Goal: Transaction & Acquisition: Purchase product/service

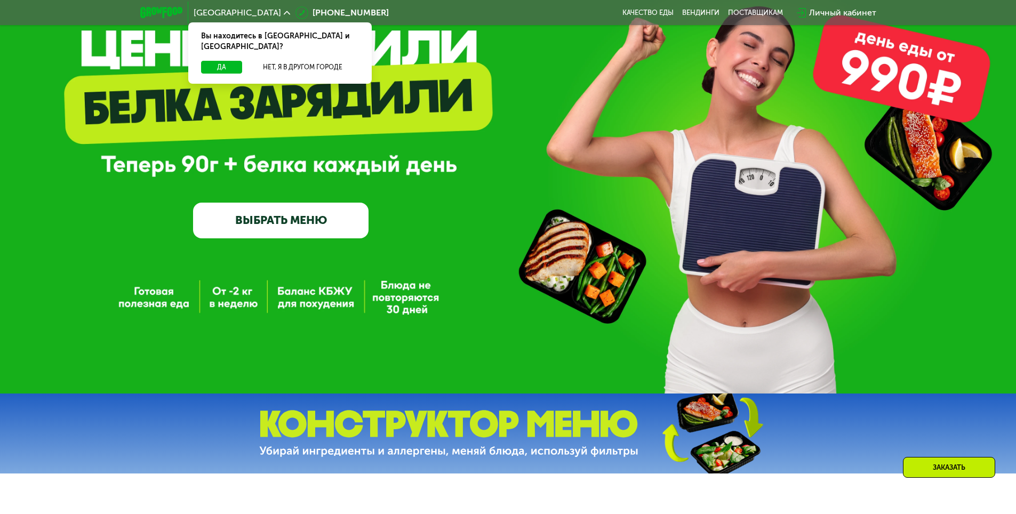
scroll to position [107, 0]
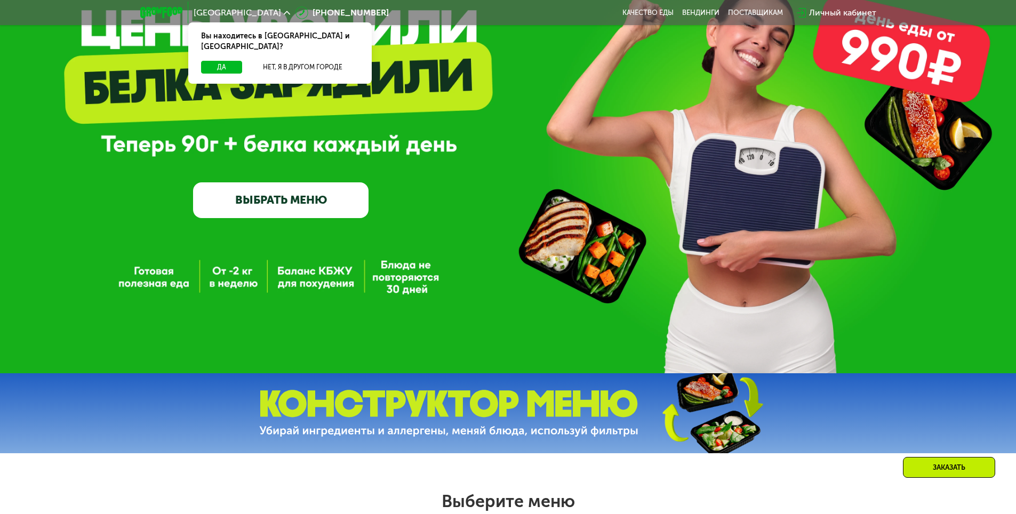
click at [276, 198] on link "ВЫБРАТЬ МЕНЮ" at bounding box center [281, 199] width 176 height 35
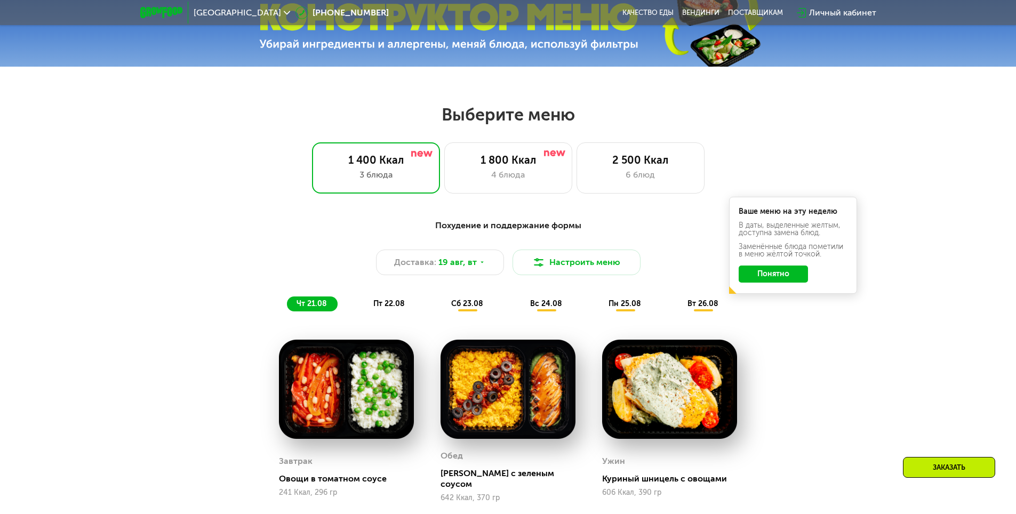
scroll to position [576, 0]
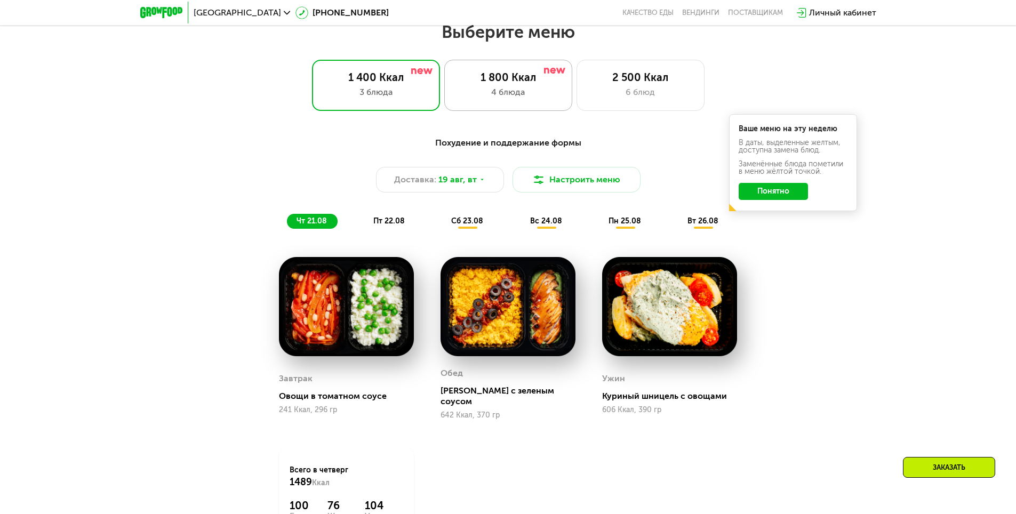
click at [577, 73] on div "1 800 Ккал 4 блюда" at bounding box center [641, 85] width 128 height 51
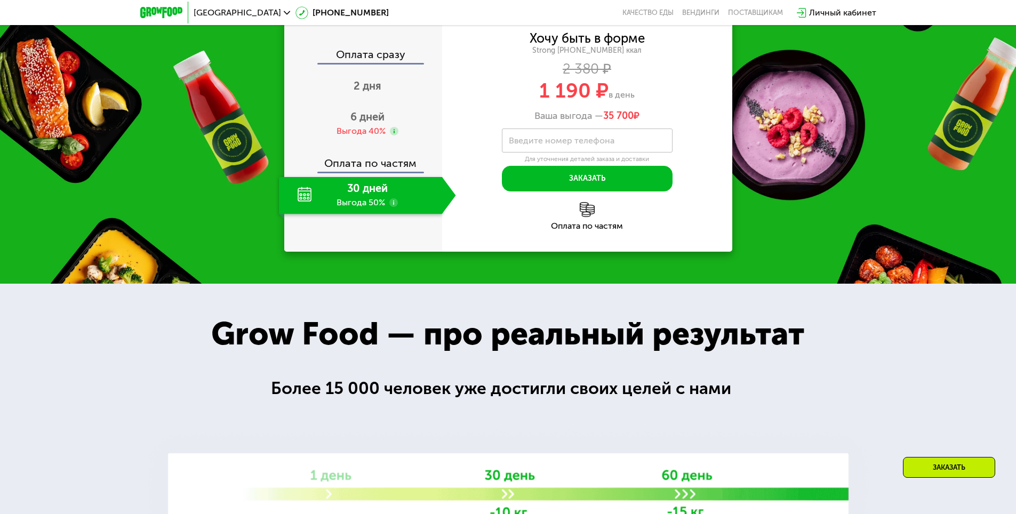
scroll to position [1163, 0]
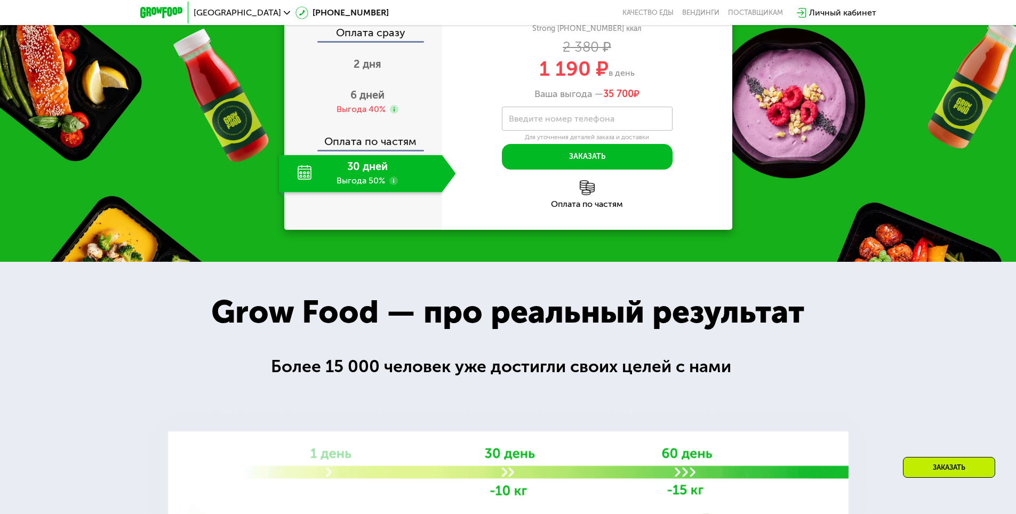
click at [392, 193] on div "30 дней Выгода 50%" at bounding box center [360, 173] width 163 height 37
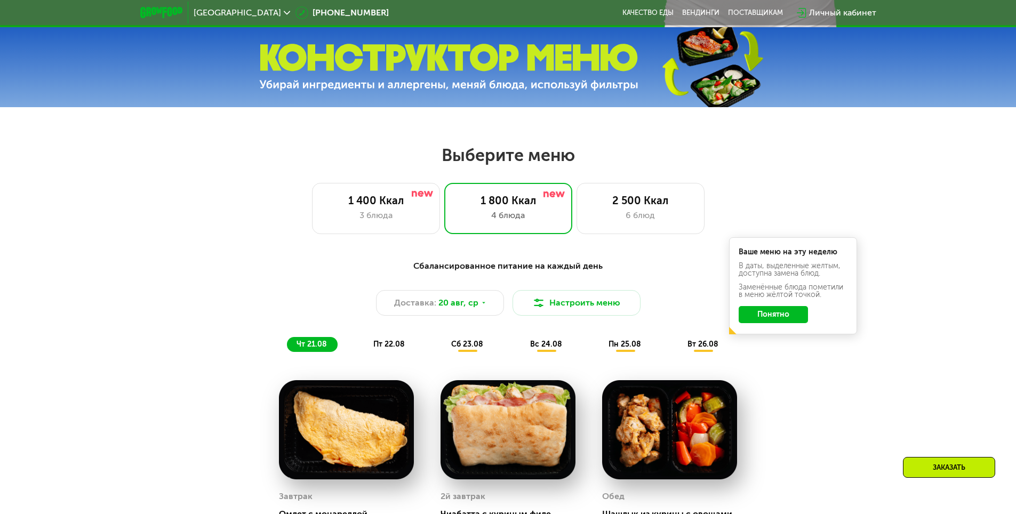
scroll to position [454, 0]
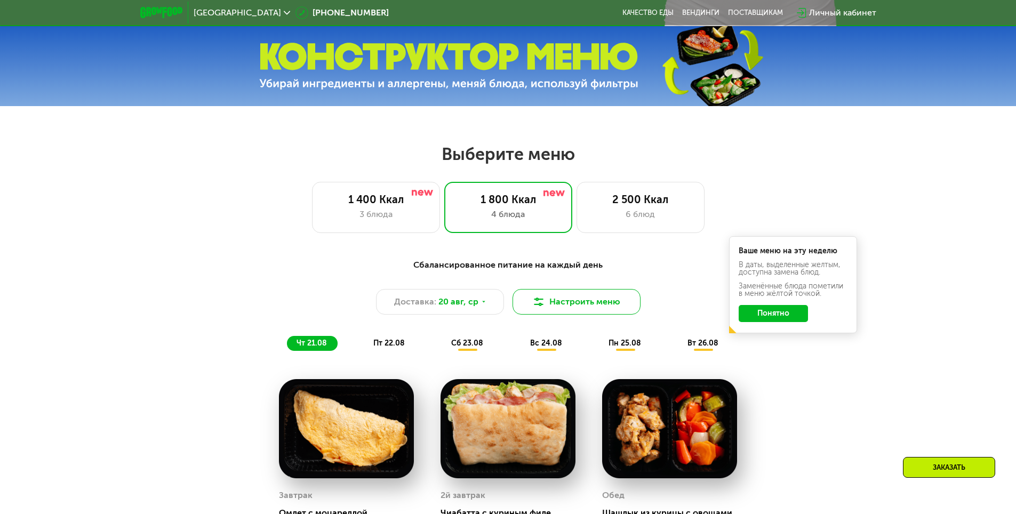
click at [572, 301] on button "Настроить меню" at bounding box center [577, 302] width 128 height 26
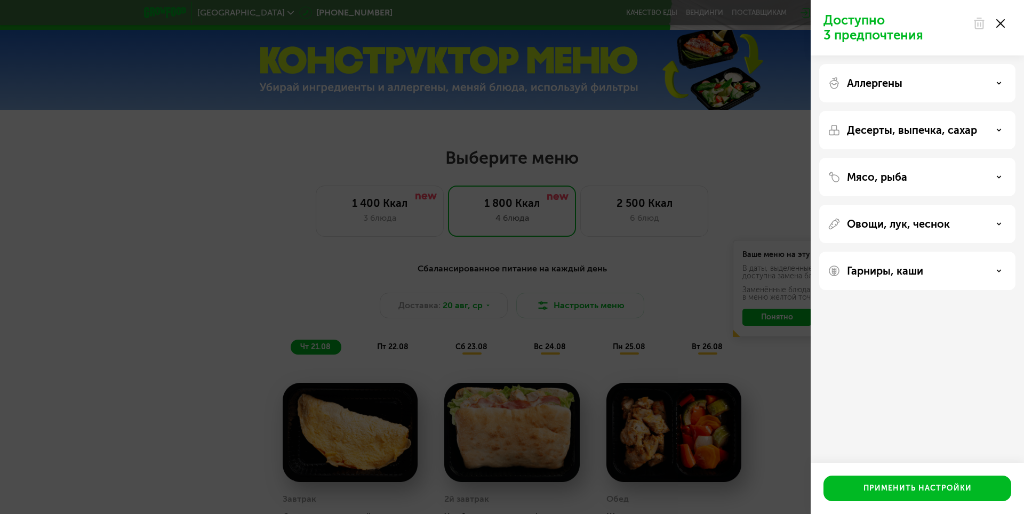
click at [736, 135] on div "Доступно 3 предпочтения Аллергены Десерты, выпечка, сахар Мясо, рыба Овощи, лук…" at bounding box center [512, 257] width 1024 height 514
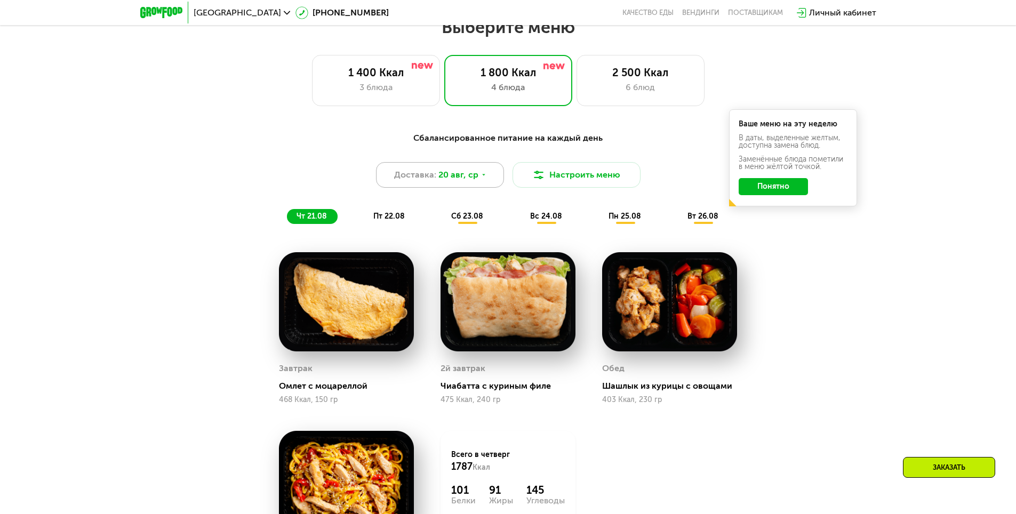
scroll to position [561, 0]
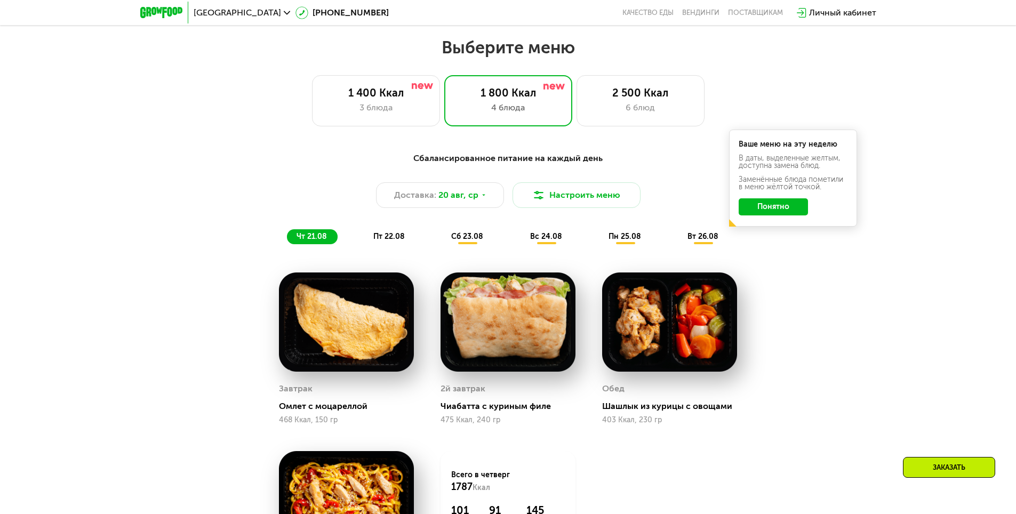
click at [400, 239] on span "пт 22.08" at bounding box center [389, 236] width 31 height 9
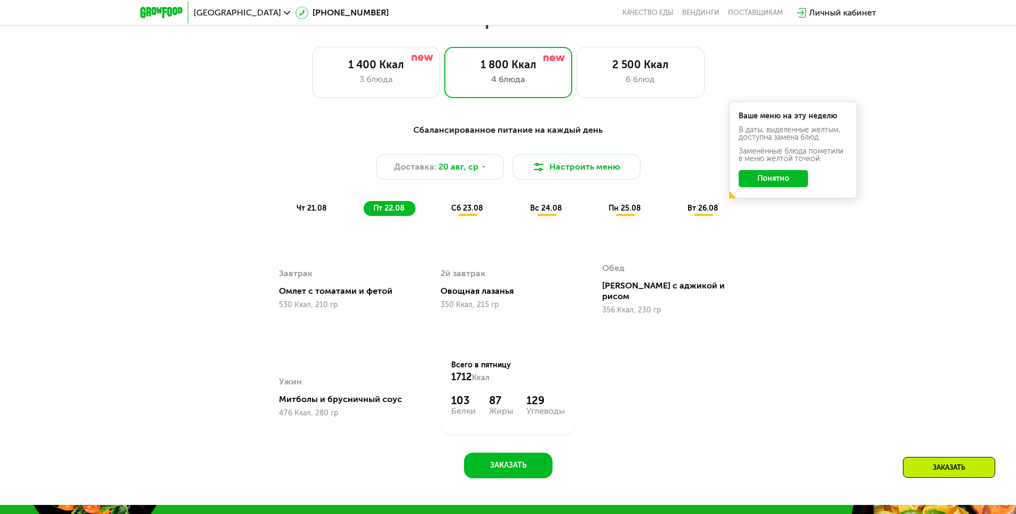
scroll to position [614, 0]
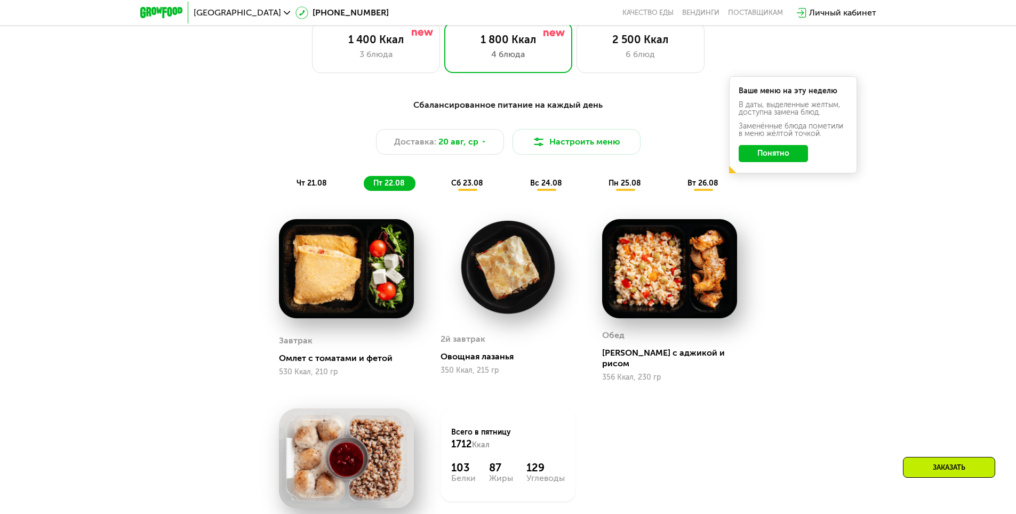
click at [484, 179] on div "Сбалансированное питание на каждый день Доставка: [DATE] Настроить меню чт 21.0…" at bounding box center [509, 145] width 632 height 92
click at [521, 181] on div "сб 23.08" at bounding box center [547, 183] width 52 height 15
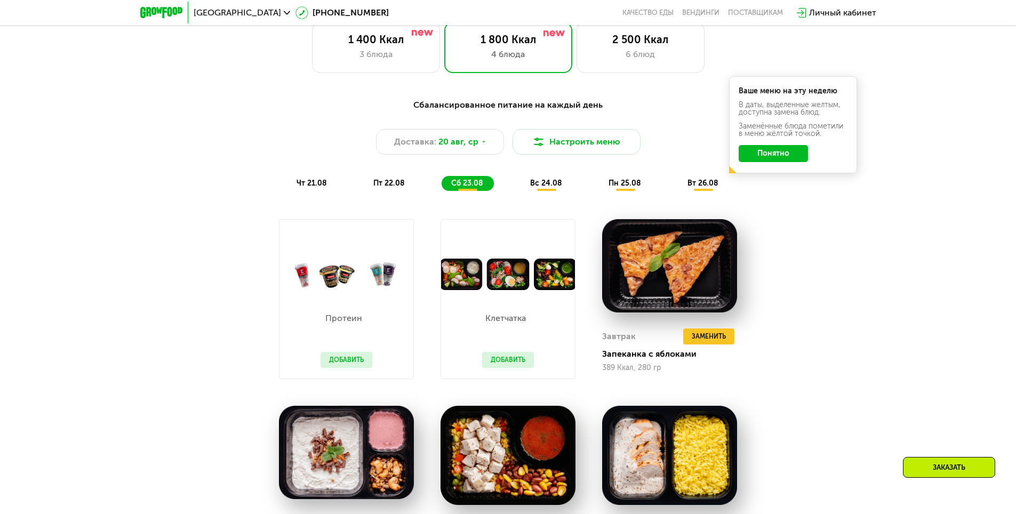
click at [555, 186] on span "вс 24.08" at bounding box center [546, 183] width 32 height 9
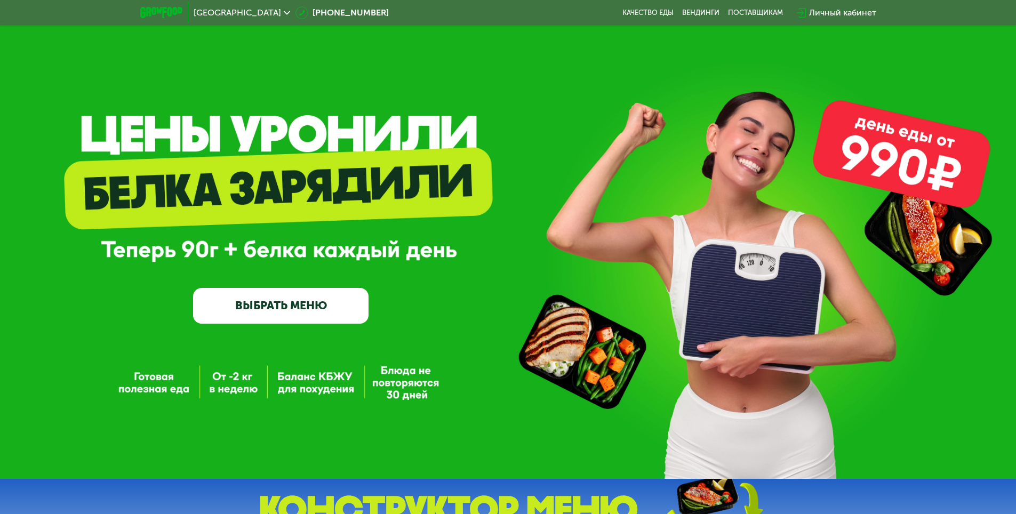
scroll to position [0, 0]
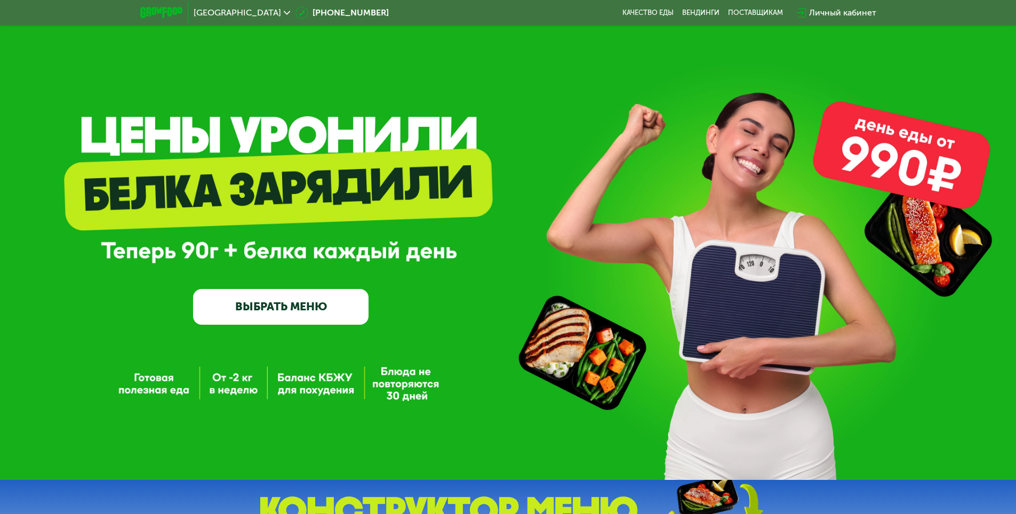
click at [289, 300] on link "ВЫБРАТЬ МЕНЮ" at bounding box center [281, 306] width 176 height 35
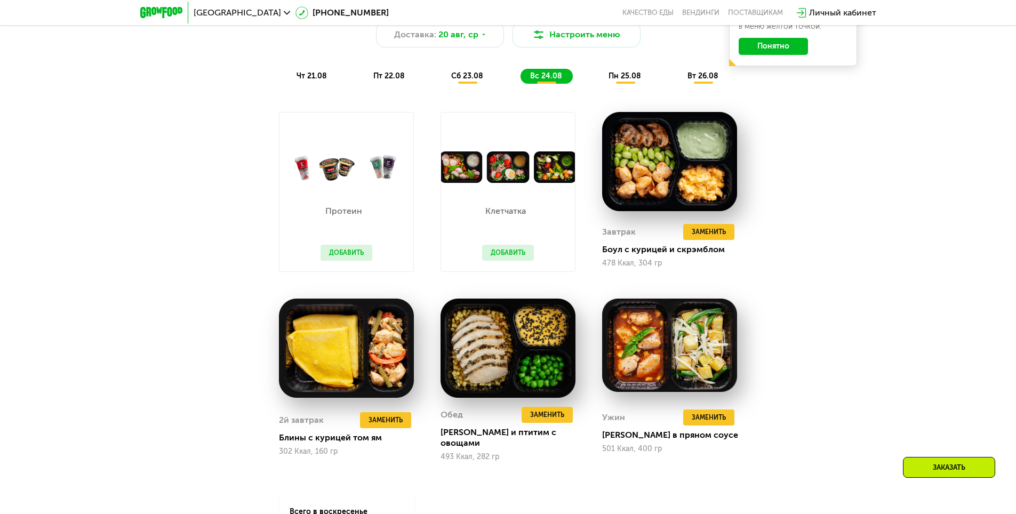
scroll to position [896, 0]
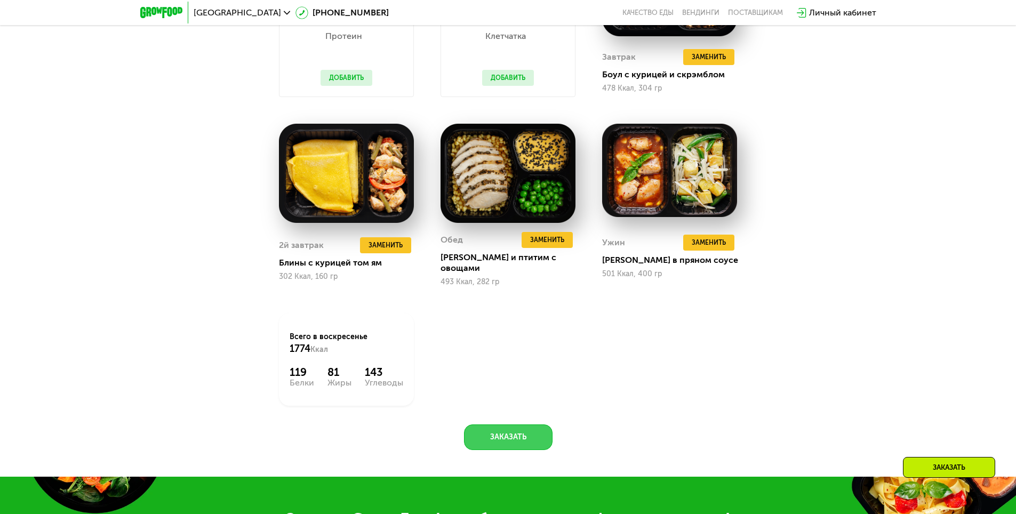
click at [531, 436] on button "Заказать" at bounding box center [508, 438] width 89 height 26
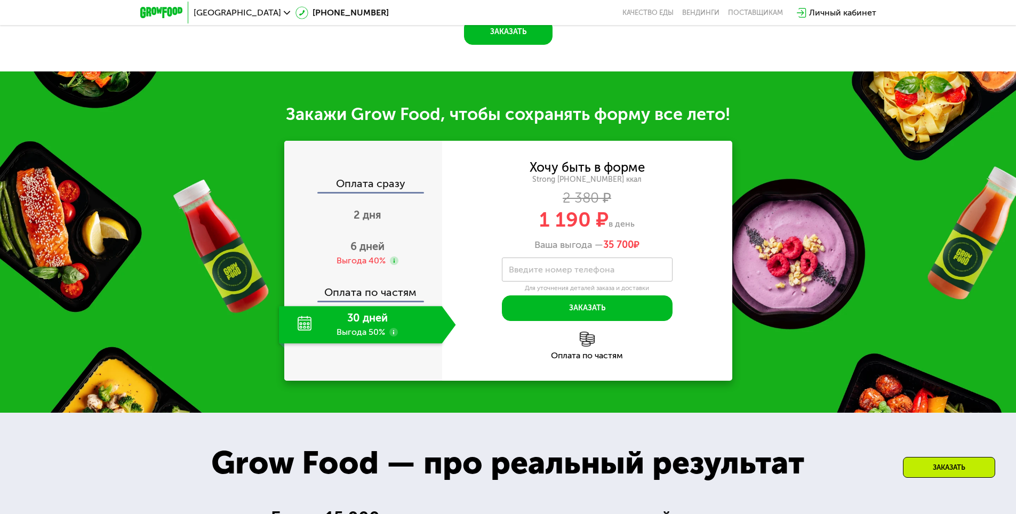
scroll to position [1367, 0]
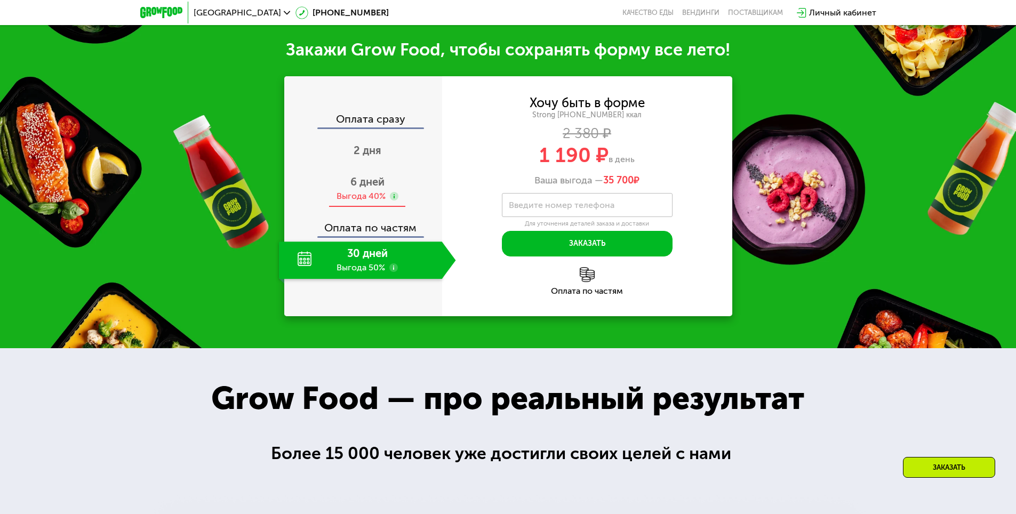
click at [378, 178] on span "6 дней" at bounding box center [368, 182] width 34 height 13
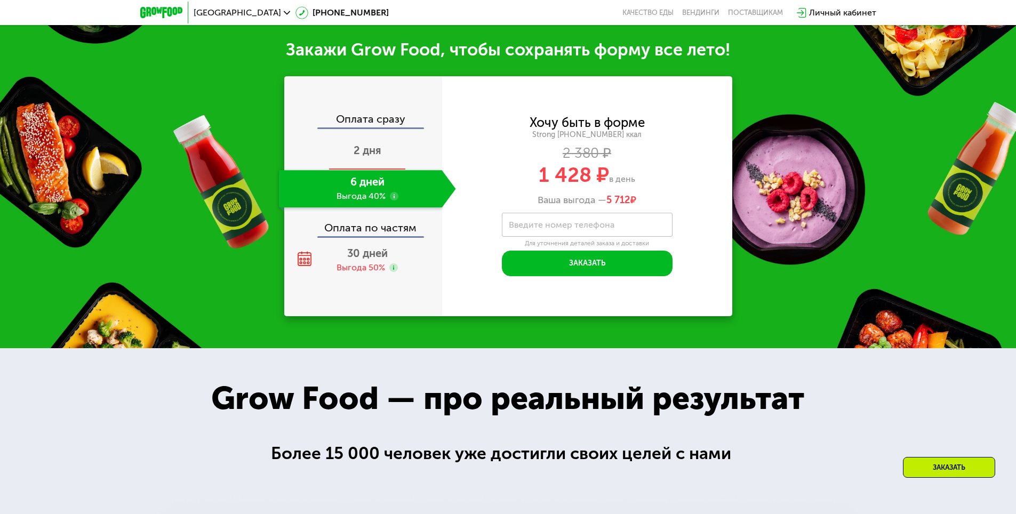
click at [361, 150] on span "2 дня" at bounding box center [368, 150] width 28 height 13
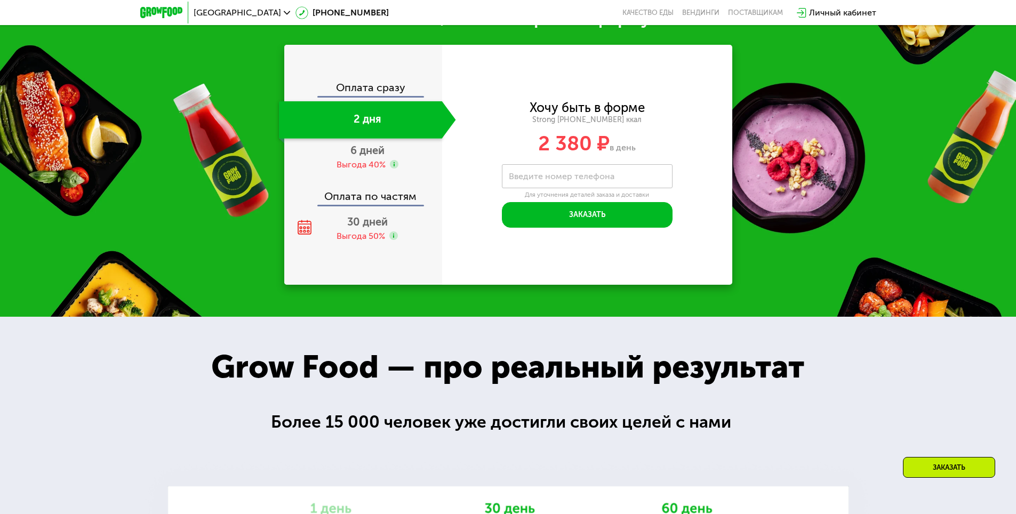
scroll to position [1260, 0]
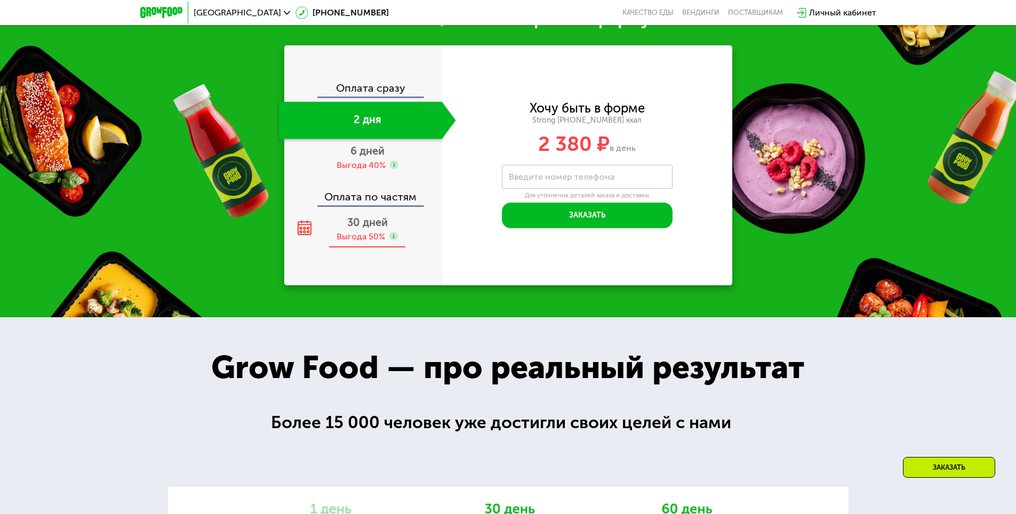
click at [368, 221] on span "30 дней" at bounding box center [367, 222] width 41 height 13
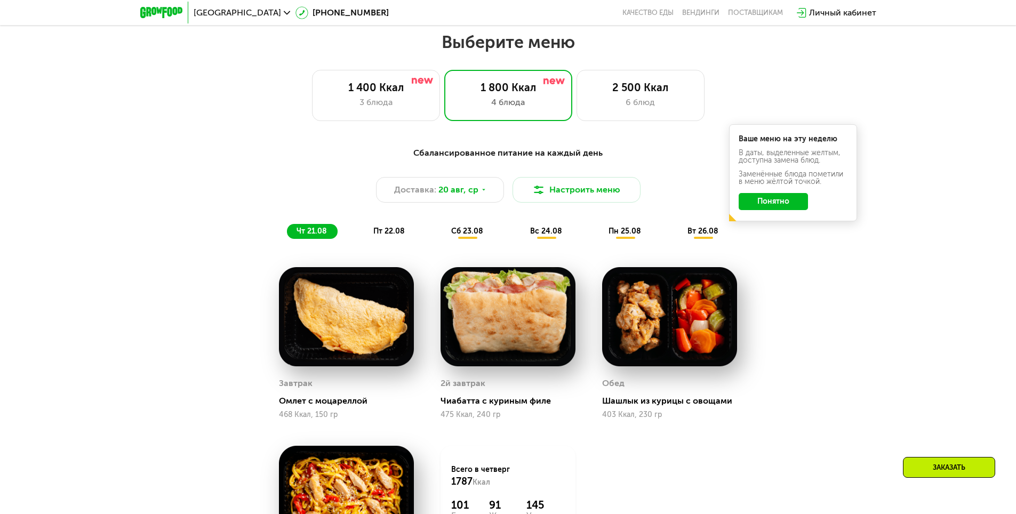
scroll to position [406, 0]
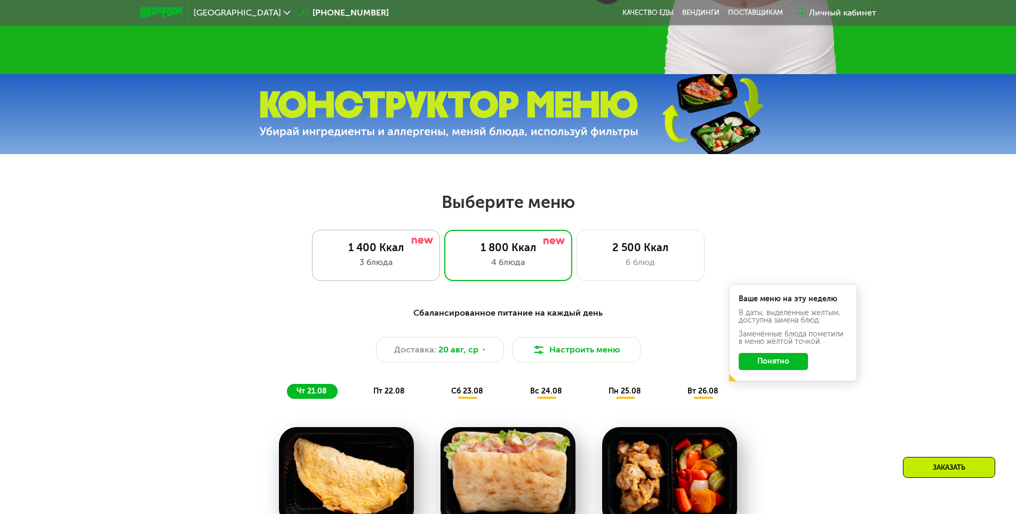
click at [409, 259] on div "3 блюда" at bounding box center [376, 262] width 106 height 13
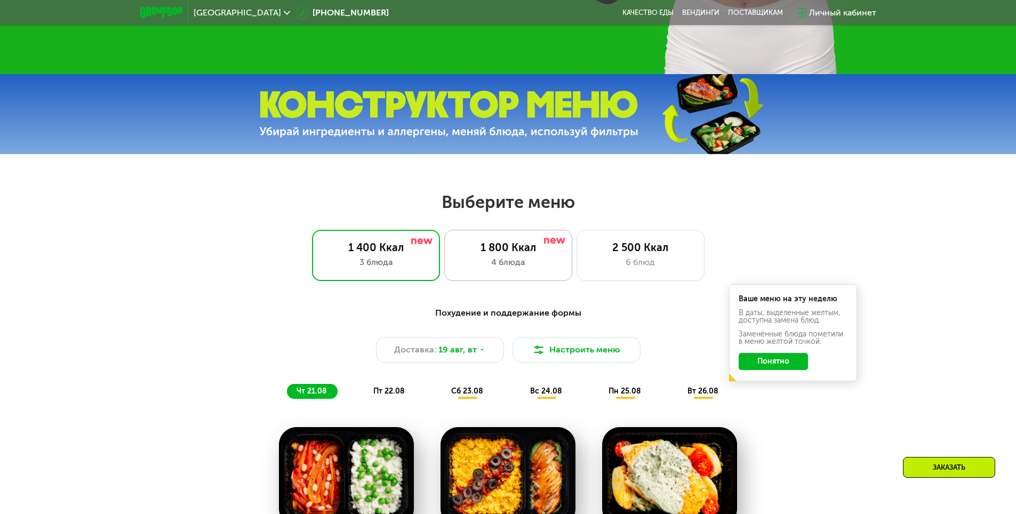
click at [483, 254] on div "1 800 Ккал" at bounding box center [509, 247] width 106 height 13
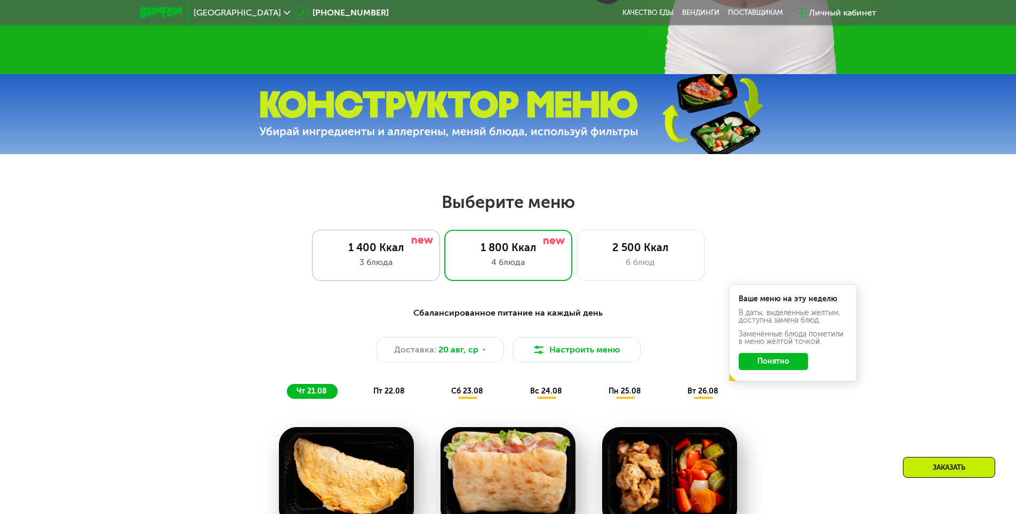
click at [379, 262] on div "3 блюда" at bounding box center [376, 262] width 106 height 13
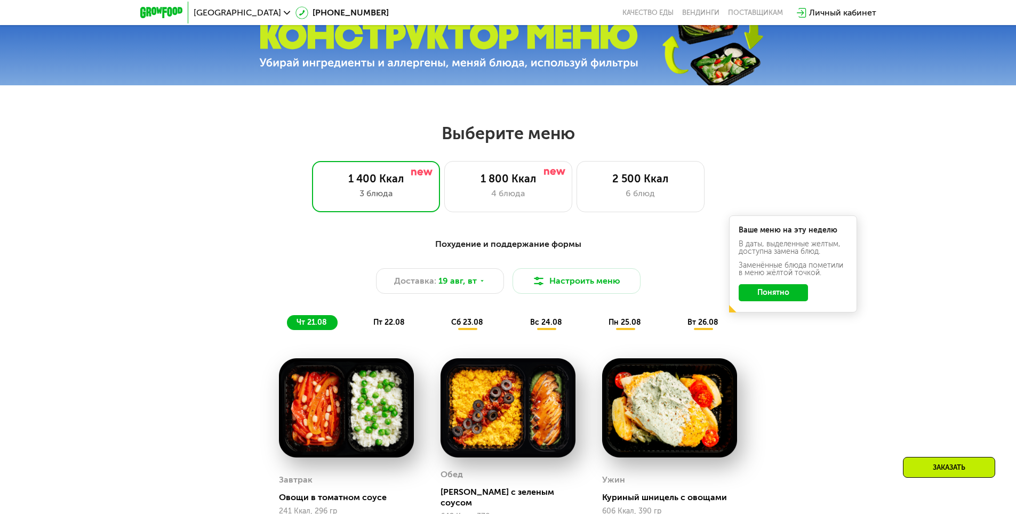
scroll to position [459, 0]
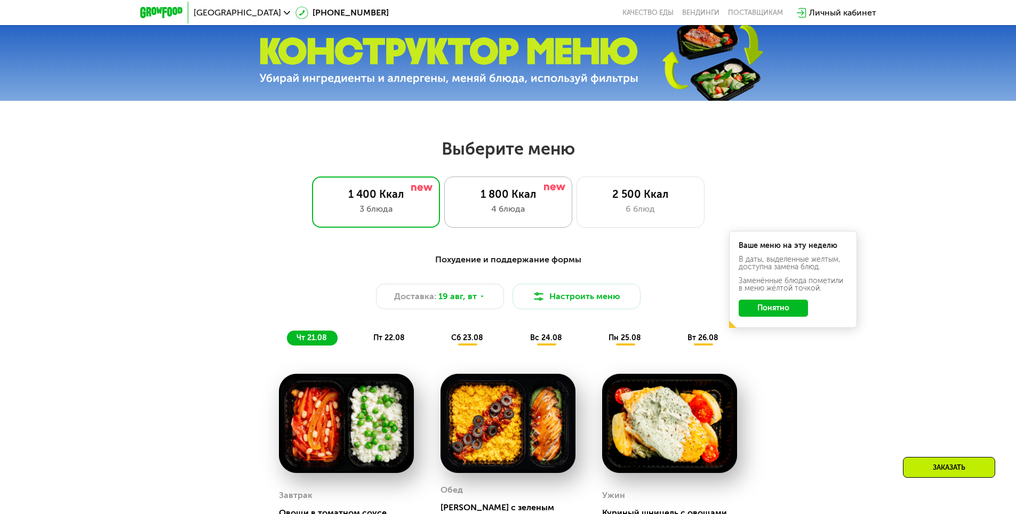
click at [533, 201] on div "1 800 Ккал" at bounding box center [509, 194] width 106 height 13
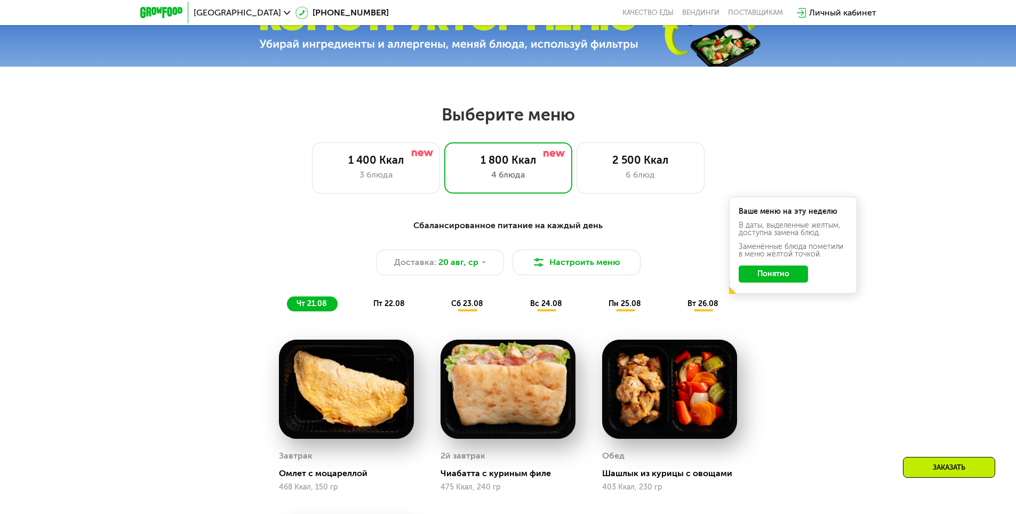
scroll to position [353, 0]
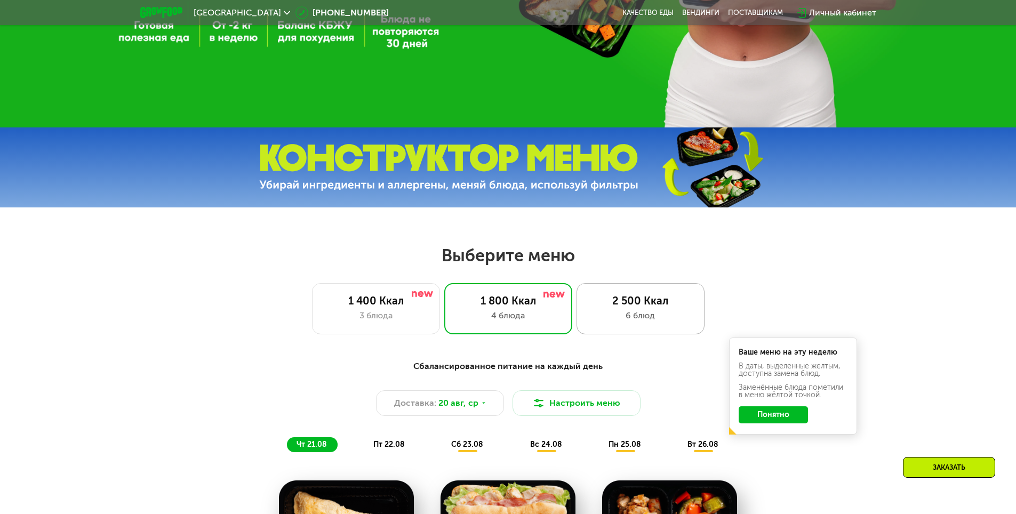
click at [632, 303] on div "2 500 Ккал" at bounding box center [641, 301] width 106 height 13
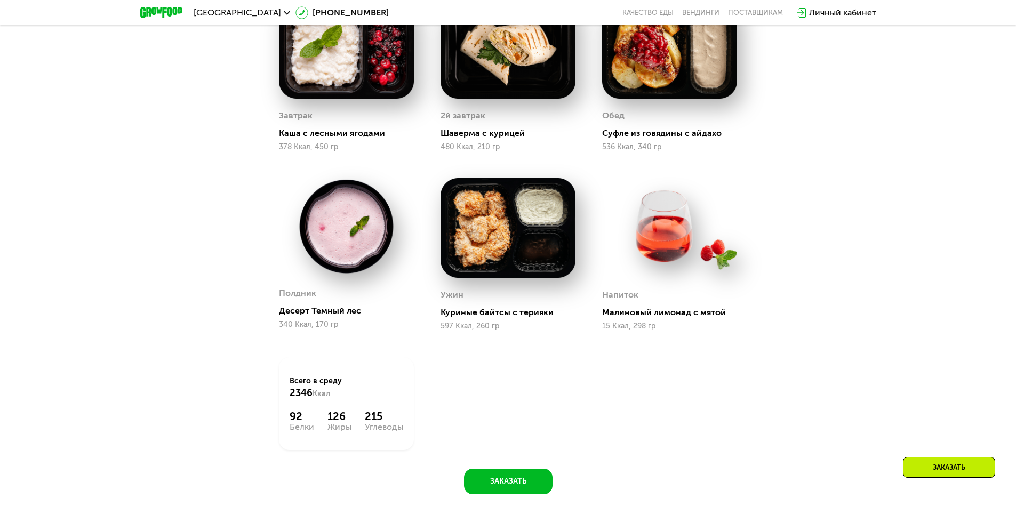
scroll to position [1208, 0]
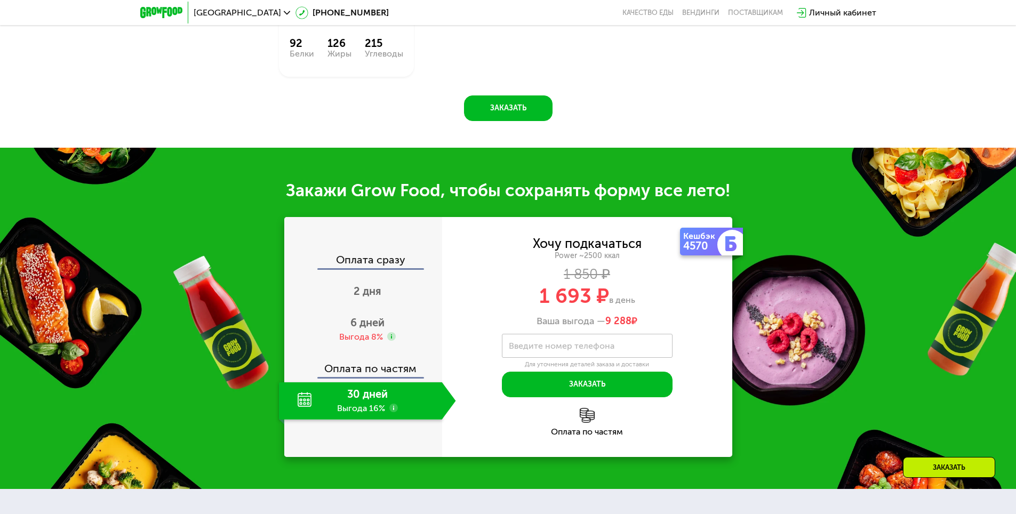
click at [391, 409] on use at bounding box center [394, 408] width 9 height 9
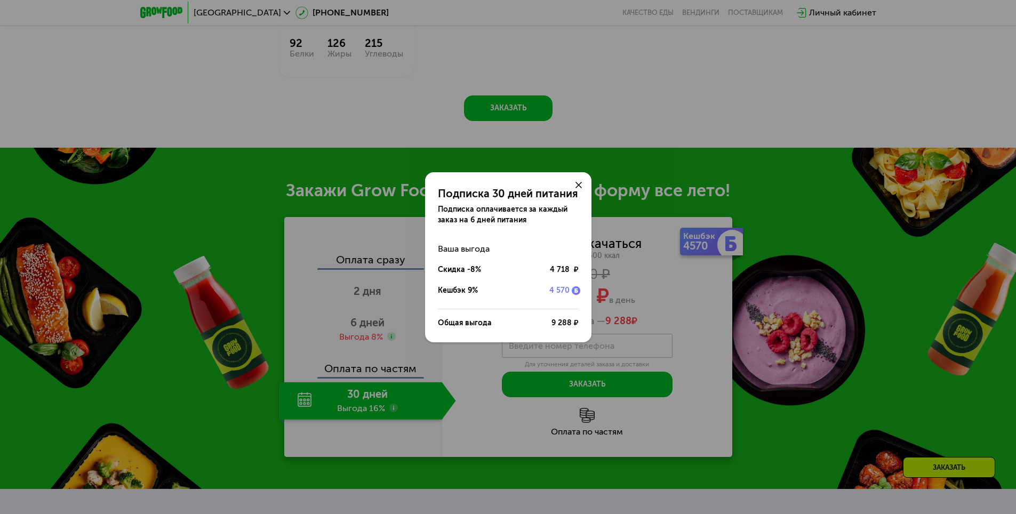
click at [578, 184] on use at bounding box center [579, 185] width 6 height 6
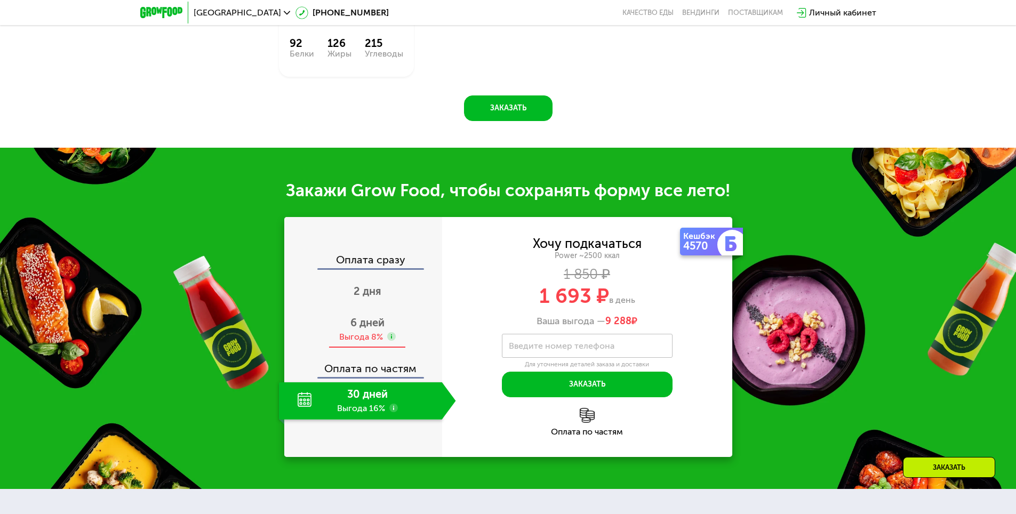
click at [366, 325] on span "6 дней" at bounding box center [368, 322] width 34 height 13
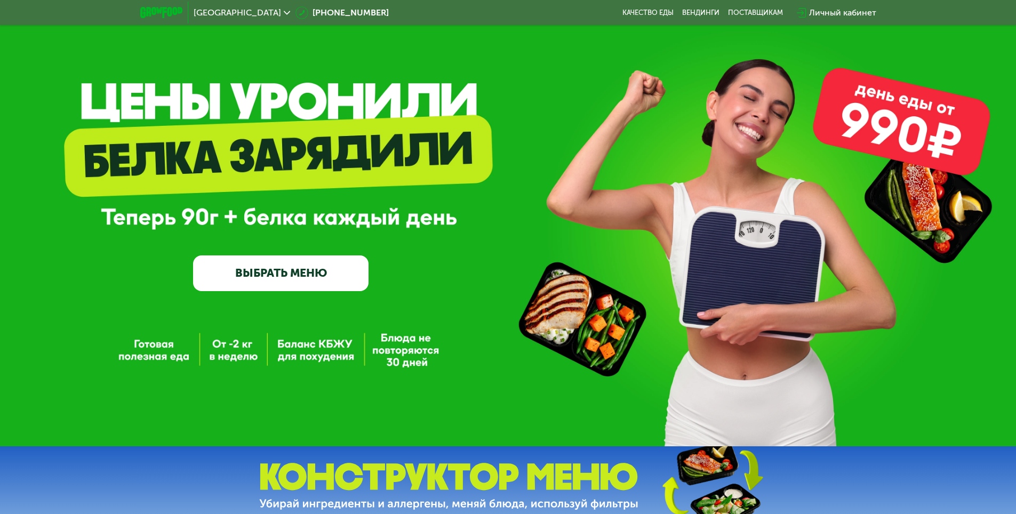
scroll to position [0, 0]
